Goal: Check status

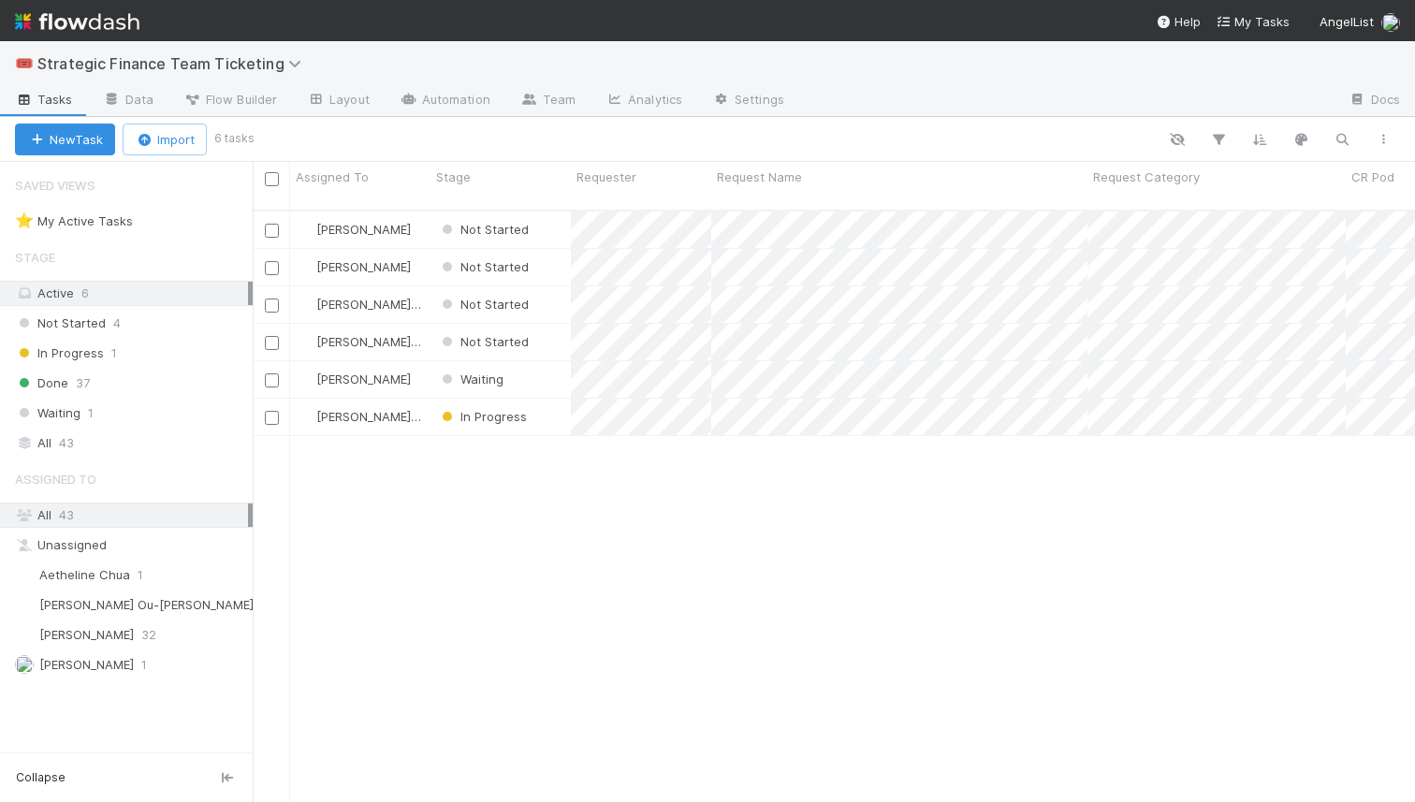
scroll to position [607, 1162]
click at [476, 408] on div "In Progress" at bounding box center [482, 416] width 89 height 19
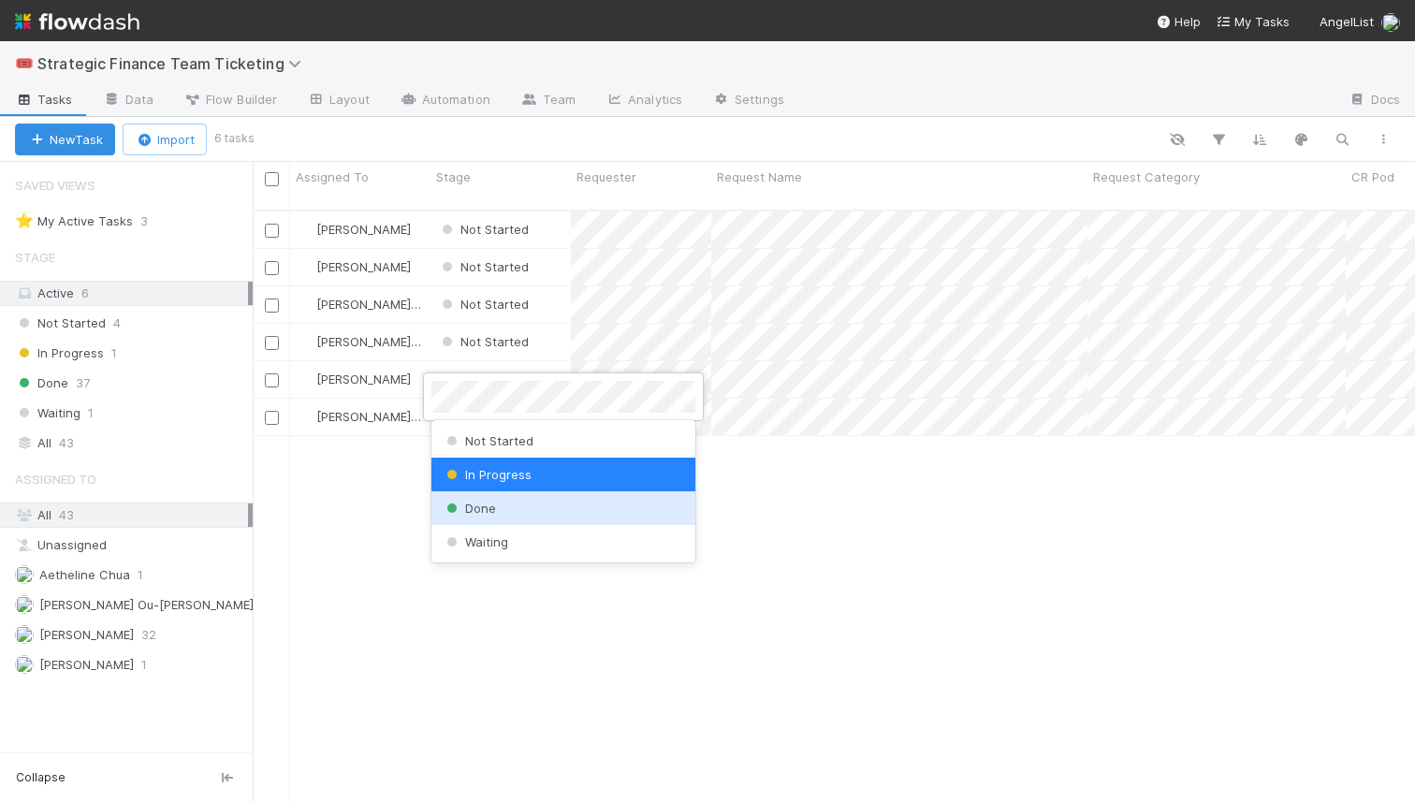
click at [514, 510] on div "Done" at bounding box center [563, 508] width 264 height 34
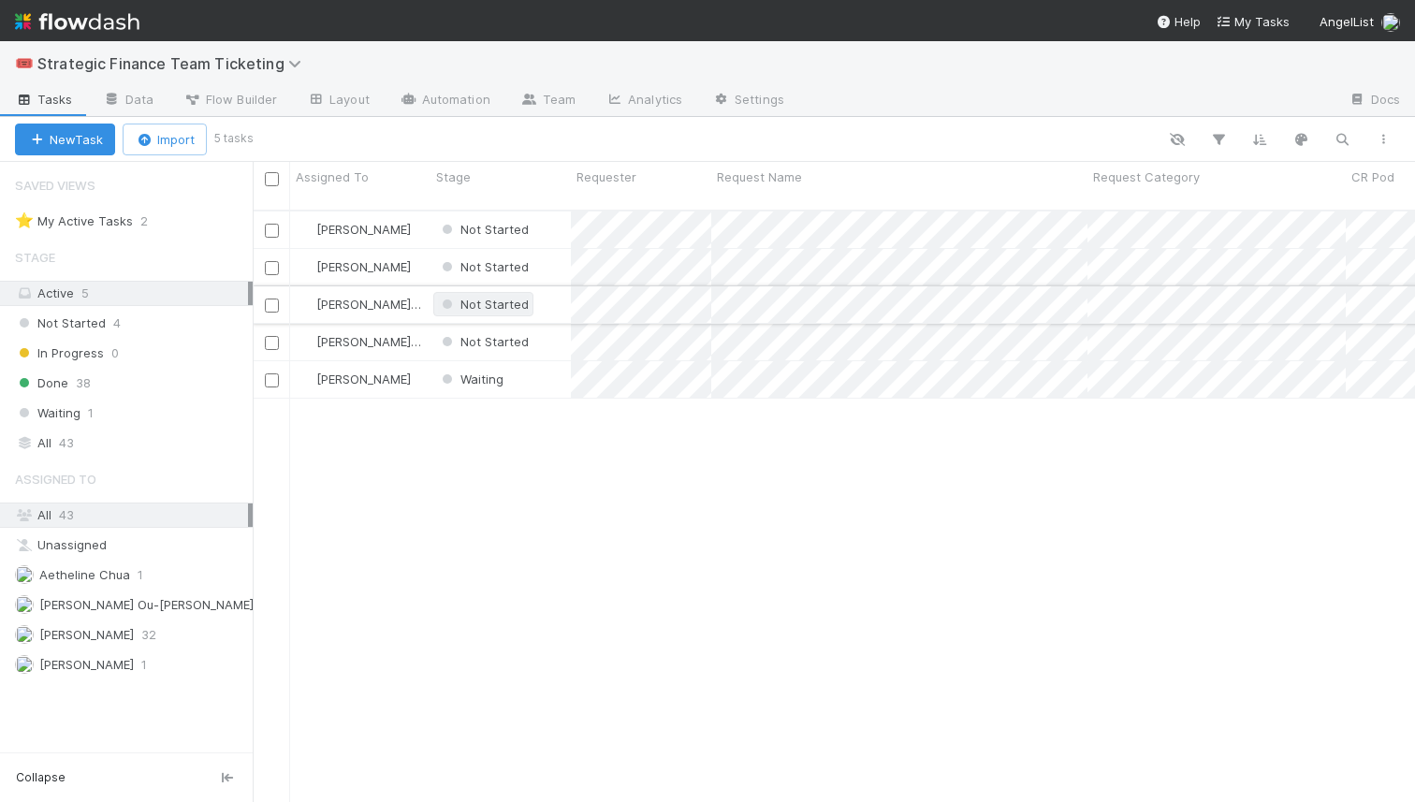
click at [497, 297] on span "Not Started" at bounding box center [483, 304] width 91 height 15
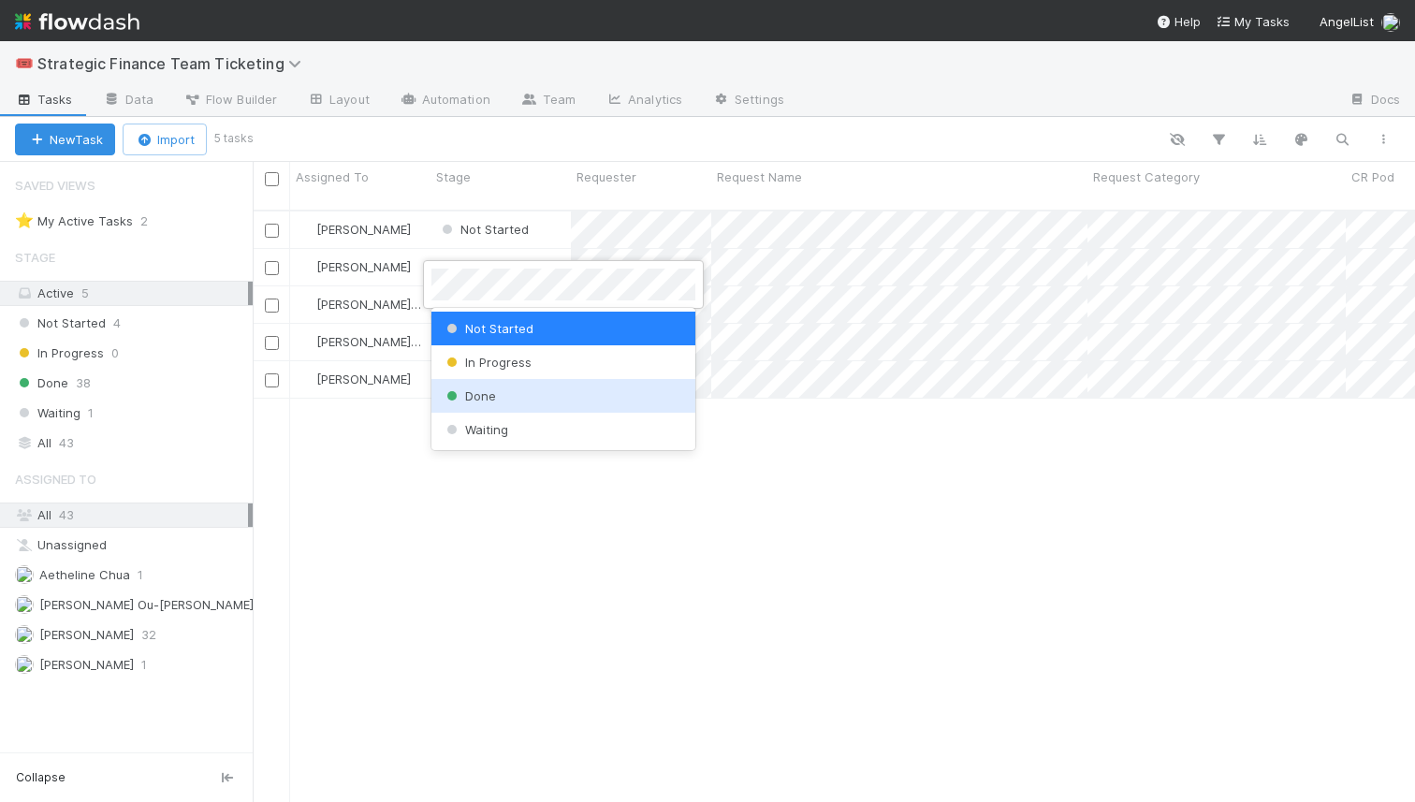
click at [478, 394] on span "Done" at bounding box center [469, 395] width 53 height 15
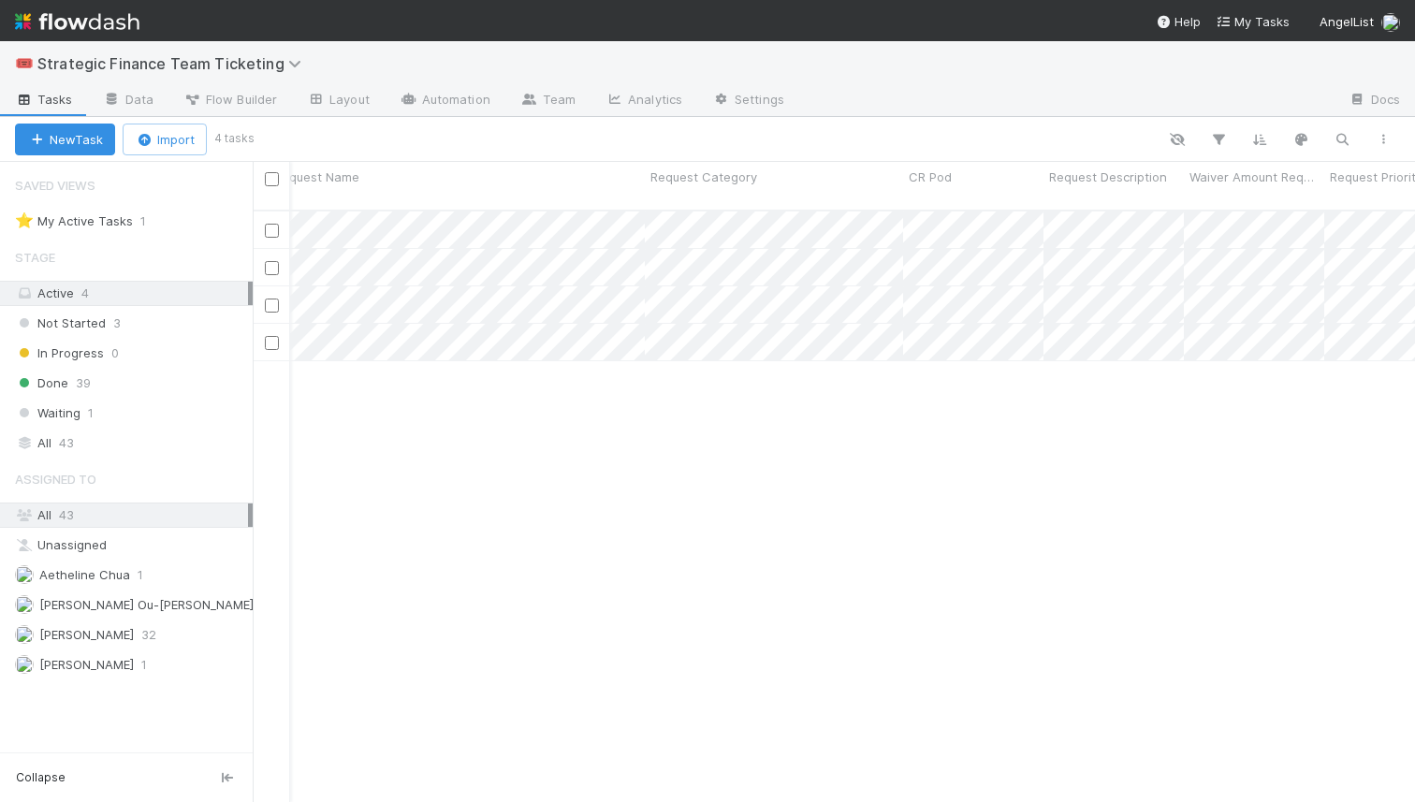
scroll to position [0, 347]
click at [868, 143] on div at bounding box center [707, 401] width 1415 height 802
